Goal: Transaction & Acquisition: Book appointment/travel/reservation

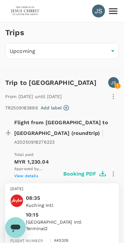
click at [116, 12] on icon at bounding box center [112, 10] width 11 height 11
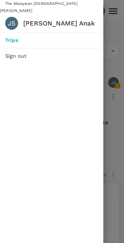
click at [114, 124] on div at bounding box center [62, 121] width 124 height 243
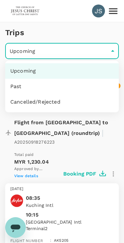
click at [102, 204] on div at bounding box center [62, 121] width 124 height 243
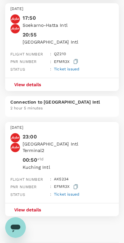
scroll to position [458, 0]
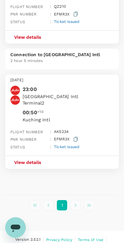
click at [35, 200] on li "pagination navigation" at bounding box center [35, 205] width 14 height 10
click at [48, 200] on li "pagination navigation" at bounding box center [49, 205] width 14 height 10
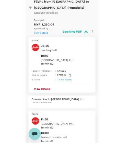
scroll to position [0, 0]
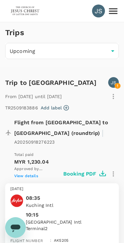
click at [24, 12] on img at bounding box center [25, 11] width 30 height 14
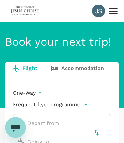
type input "roundtrip"
type input "Kuching Intl (KCH)"
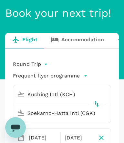
scroll to position [29, 0]
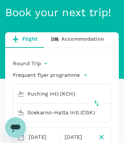
click at [90, 114] on input "Soekarno-Hatta Intl (CGK)" at bounding box center [56, 112] width 83 height 10
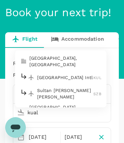
click at [77, 76] on p "[GEOGRAPHIC_DATA] Intl" at bounding box center [65, 77] width 56 height 6
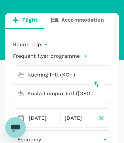
scroll to position [49, 0]
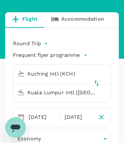
click at [94, 92] on input "Kuala Lumpur Intl ([GEOGRAPHIC_DATA])" at bounding box center [56, 92] width 83 height 10
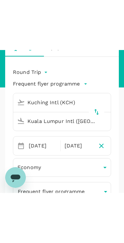
scroll to position [73, 0]
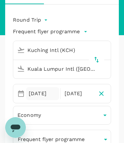
type input "Kuala Lumpur Intl ([GEOGRAPHIC_DATA])"
click at [33, 93] on div "[DATE]" at bounding box center [42, 93] width 33 height 13
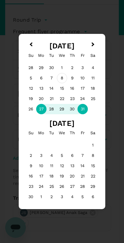
click at [62, 79] on div "8" at bounding box center [62, 78] width 10 height 10
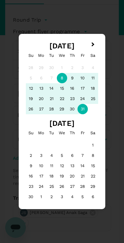
click at [73, 78] on div "9" at bounding box center [72, 78] width 10 height 10
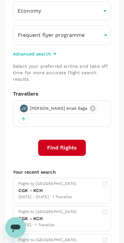
scroll to position [178, 0]
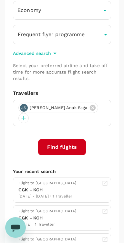
click at [67, 139] on button "Find flights" at bounding box center [62, 147] width 48 height 16
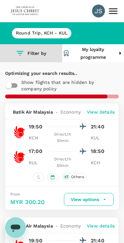
click at [22, 52] on icon "button" at bounding box center [19, 53] width 9 height 9
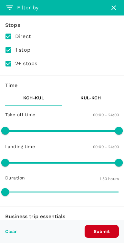
click at [94, 98] on p "KUL - KCH" at bounding box center [90, 97] width 20 height 6
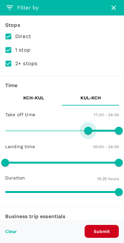
type input "1080"
click at [106, 236] on button "Submit" at bounding box center [101, 231] width 34 height 13
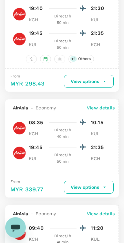
scroll to position [761, 0]
